Goal: Find specific page/section: Find specific page/section

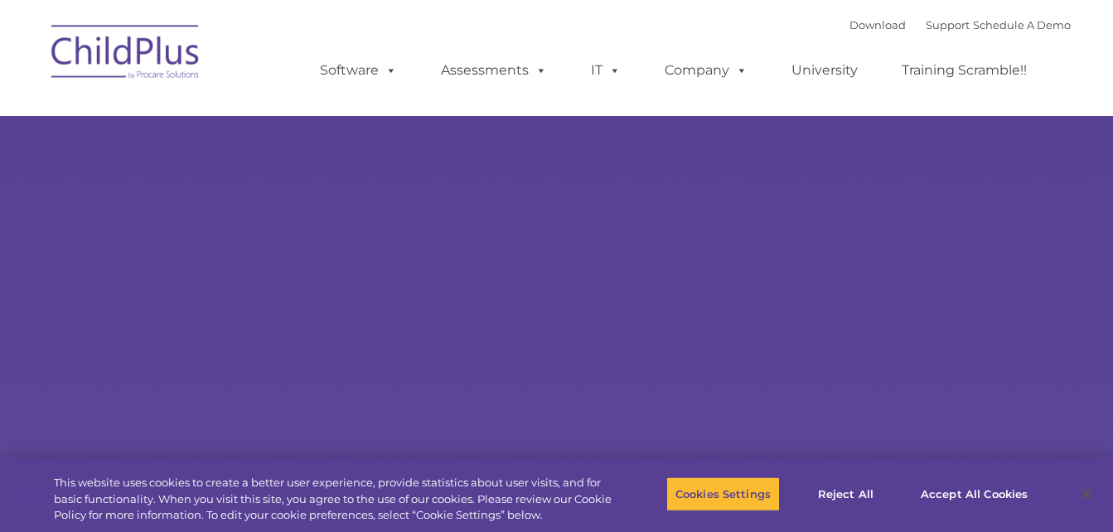
select select "MEDIUM"
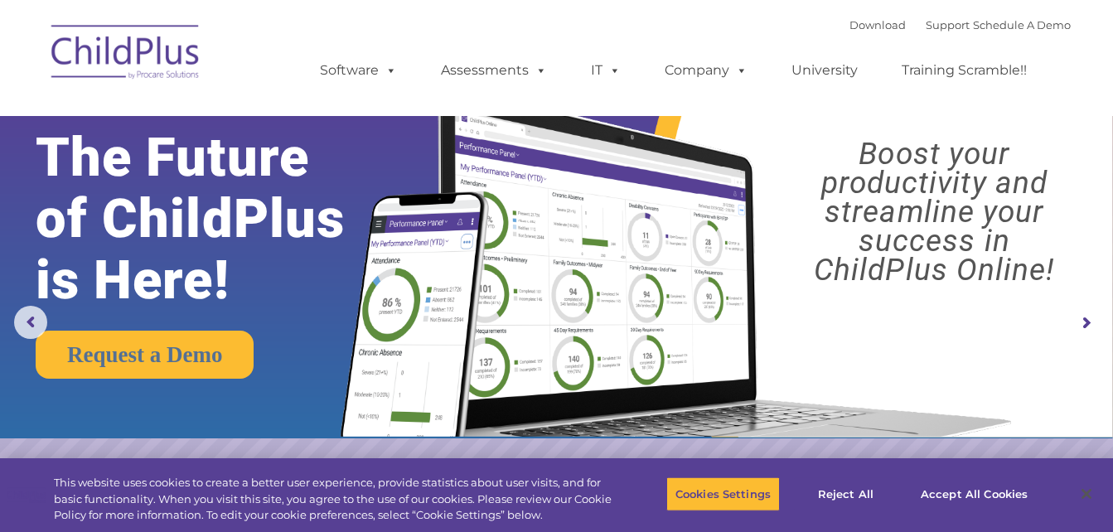
click at [128, 64] on img at bounding box center [126, 54] width 166 height 83
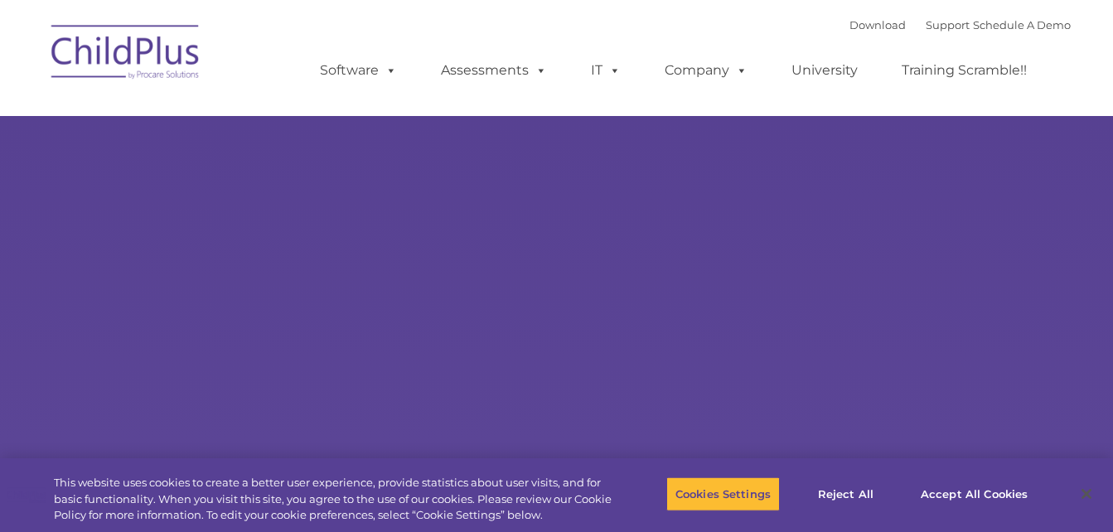
select select "MEDIUM"
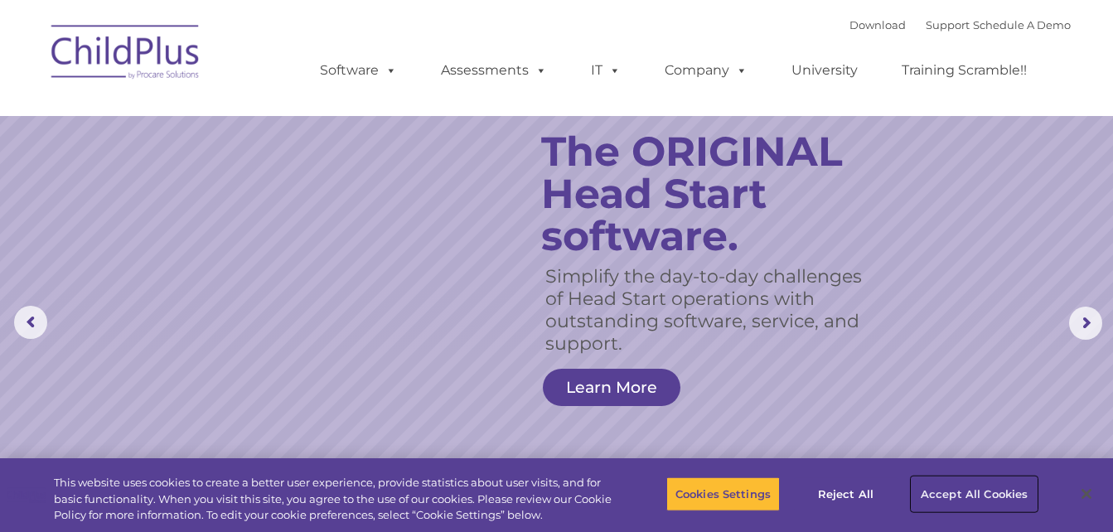
click at [953, 492] on button "Accept All Cookies" at bounding box center [974, 494] width 125 height 35
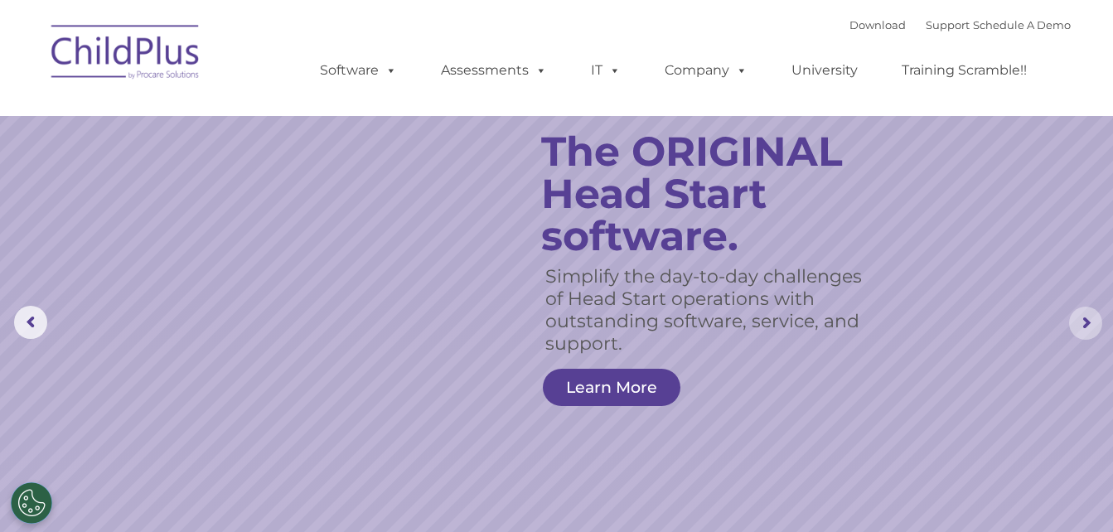
click at [1083, 317] on rs-arrow at bounding box center [1085, 323] width 33 height 33
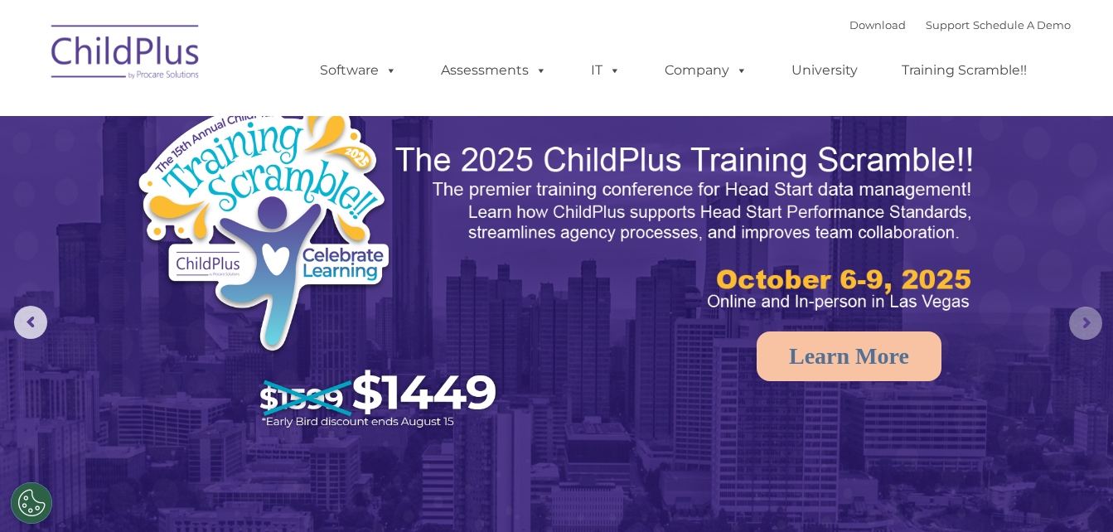
click at [1083, 317] on rs-arrow at bounding box center [1085, 323] width 33 height 33
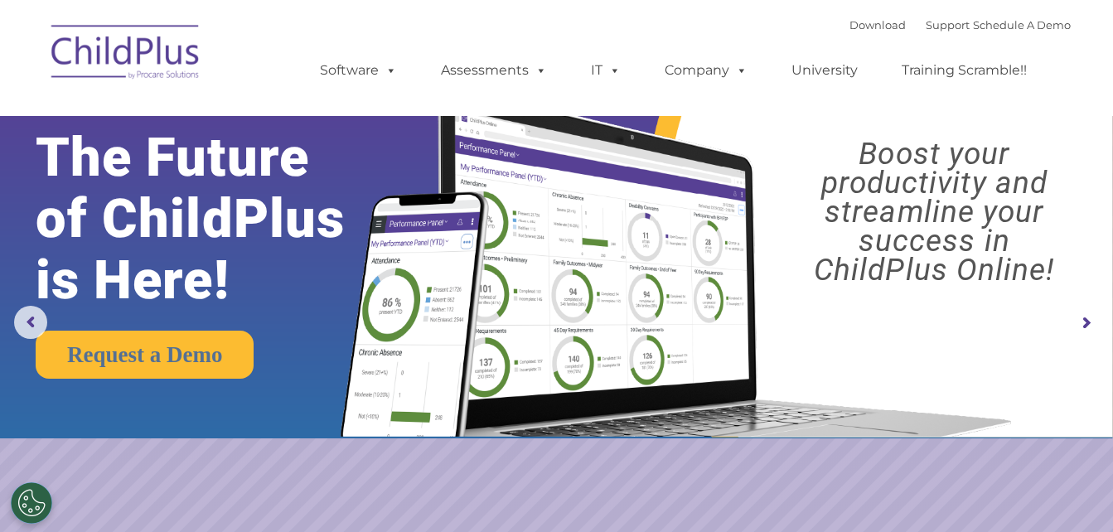
click at [1083, 317] on rs-arrow at bounding box center [1085, 323] width 33 height 33
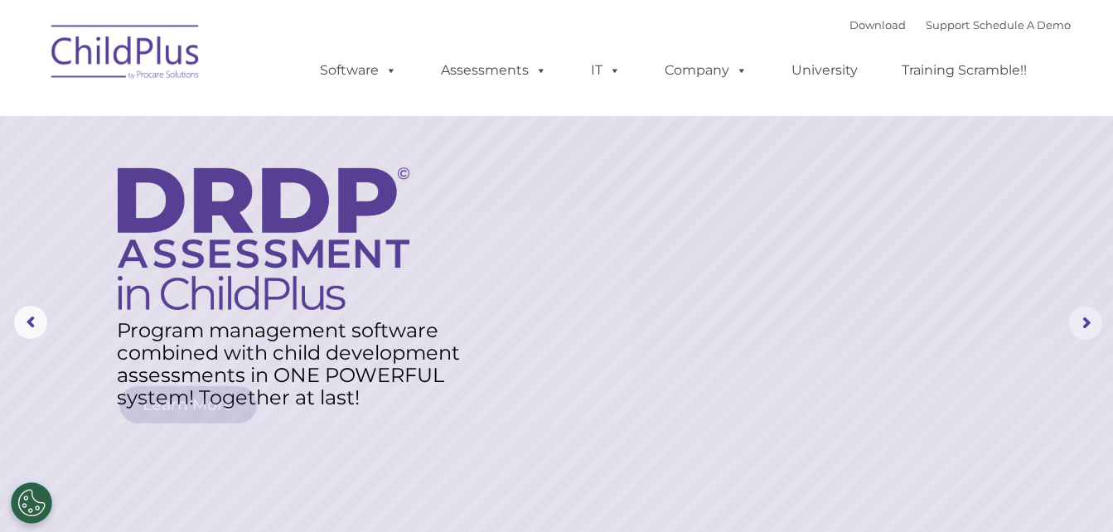
click at [1083, 317] on rs-arrow at bounding box center [1085, 323] width 33 height 33
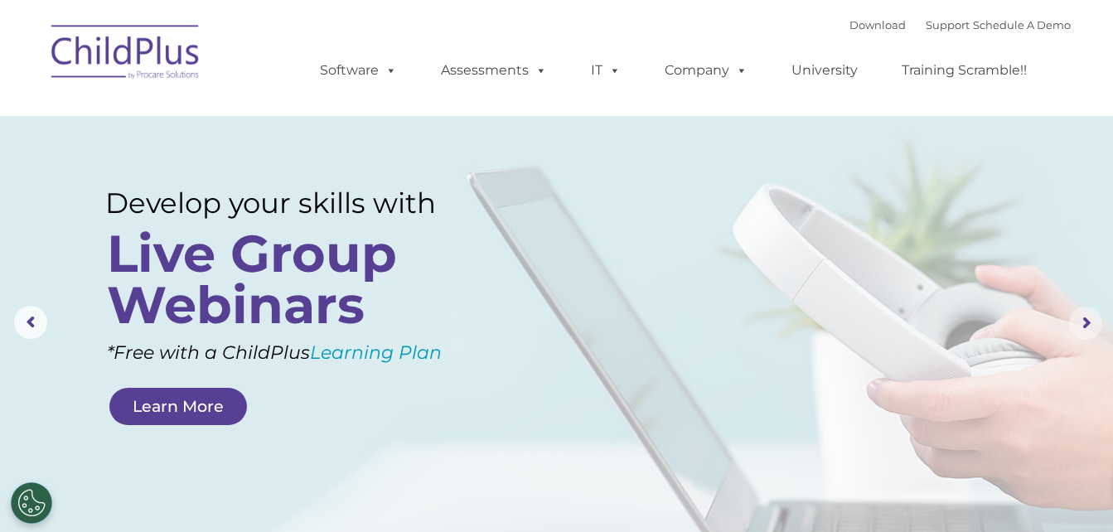
click at [1083, 317] on rs-arrow at bounding box center [1085, 323] width 33 height 33
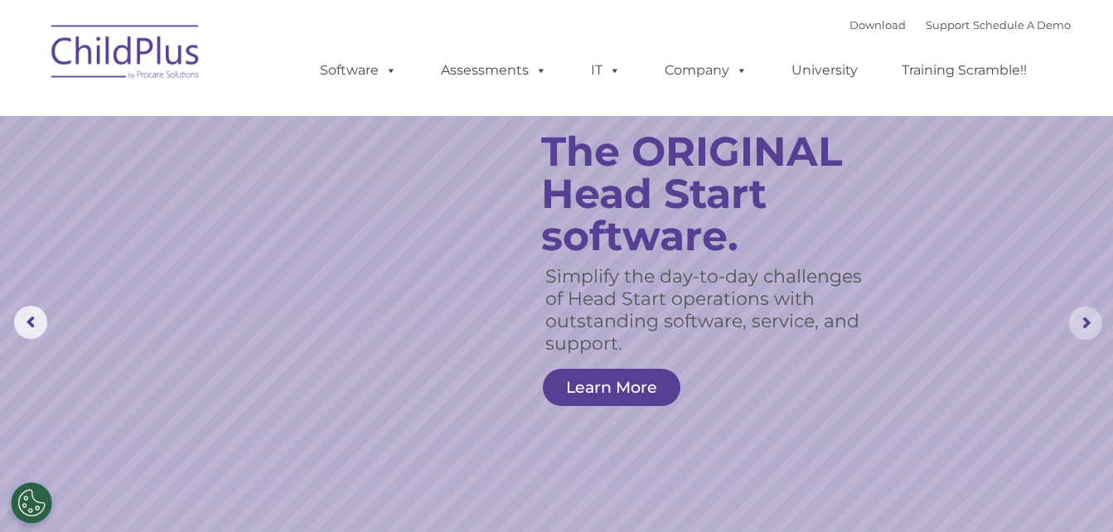
click at [1083, 317] on rs-arrow at bounding box center [1085, 323] width 33 height 33
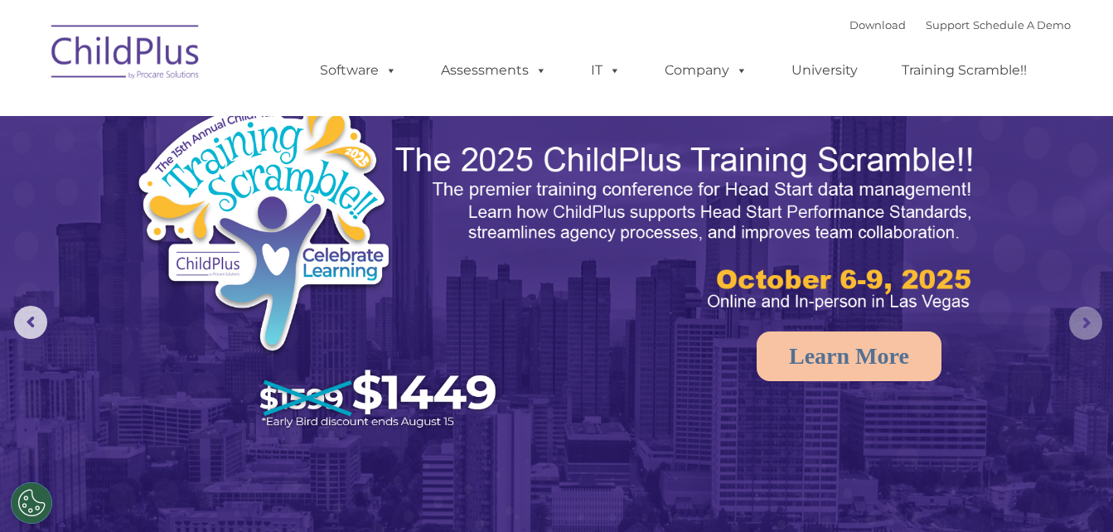
click at [1083, 317] on rs-arrow at bounding box center [1085, 323] width 33 height 33
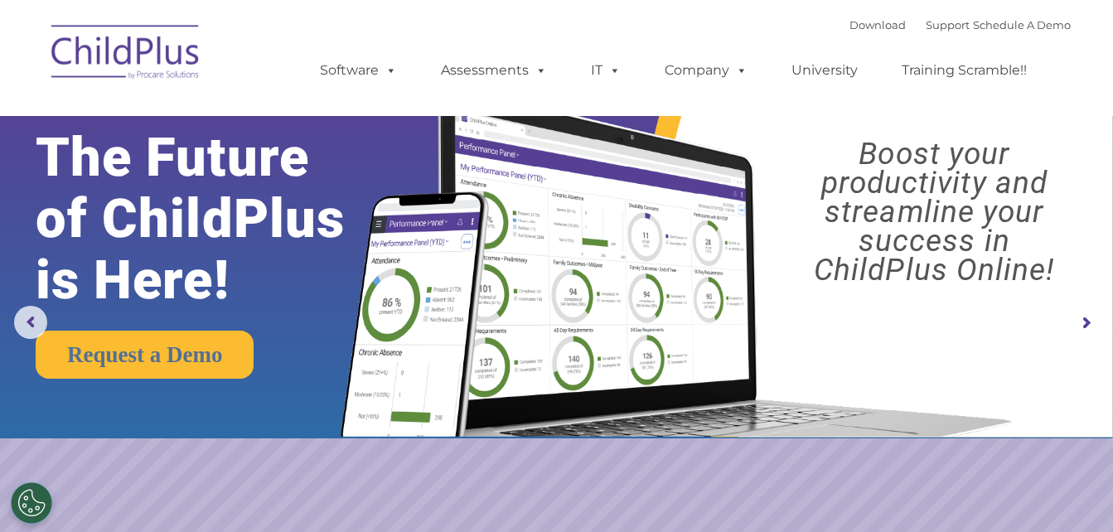
click at [1083, 317] on rs-arrow at bounding box center [1085, 323] width 33 height 33
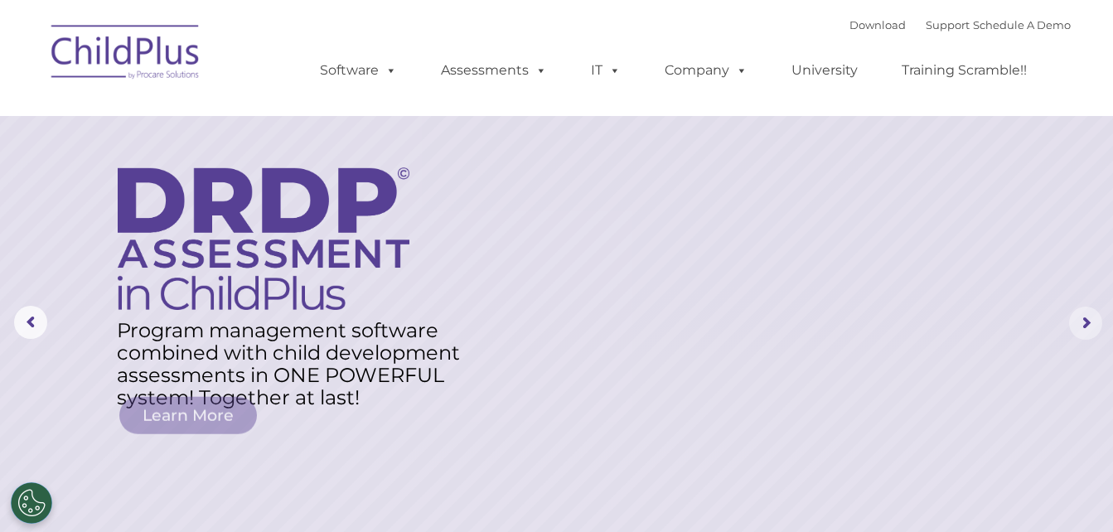
click at [1083, 317] on rs-arrow at bounding box center [1085, 323] width 33 height 33
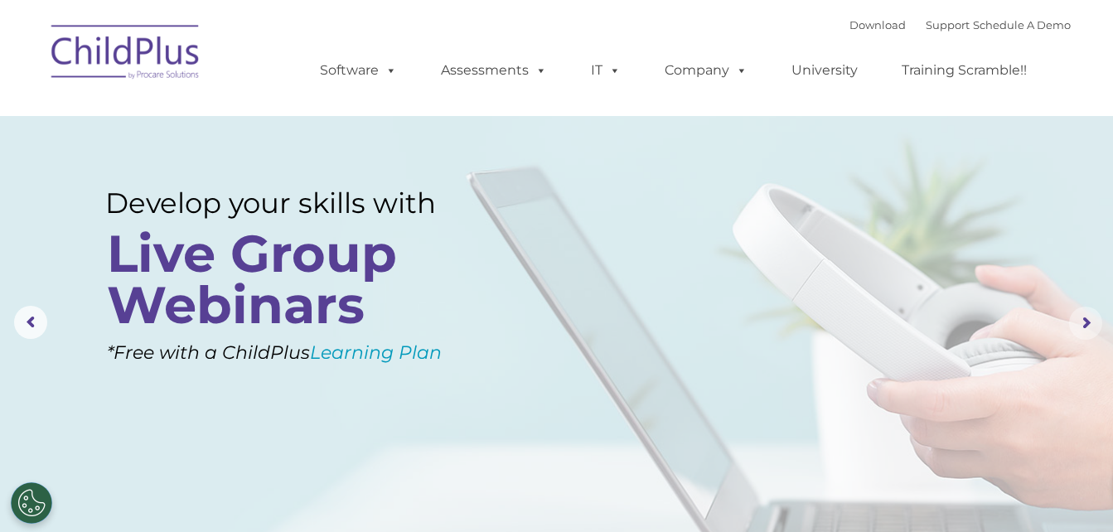
click at [1083, 317] on rs-arrow at bounding box center [1085, 323] width 33 height 33
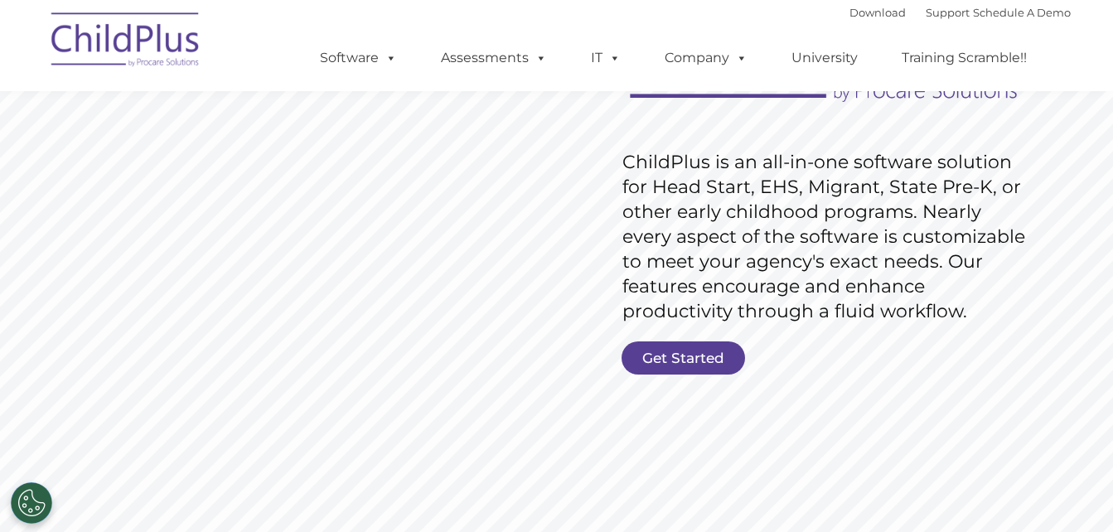
scroll to position [217, 0]
click at [675, 348] on link "Get Started" at bounding box center [684, 357] width 124 height 33
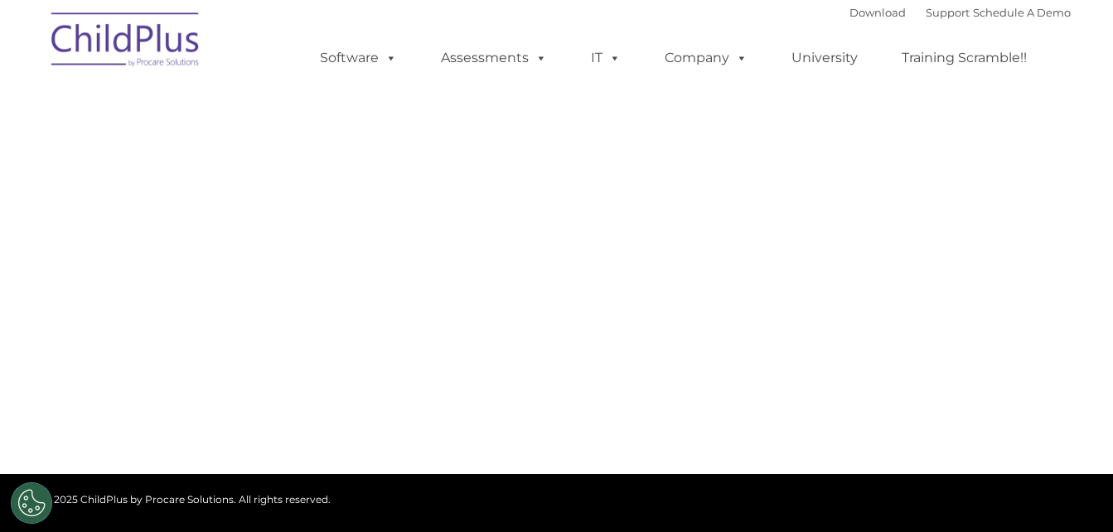
select select "MEDIUM"
